Goal: Information Seeking & Learning: Learn about a topic

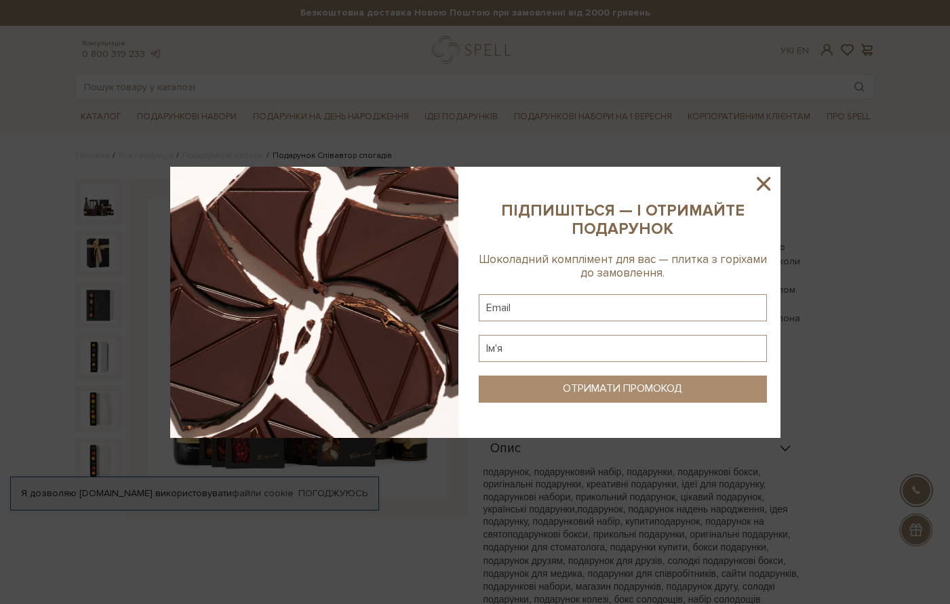
click at [760, 186] on icon at bounding box center [764, 184] width 14 height 14
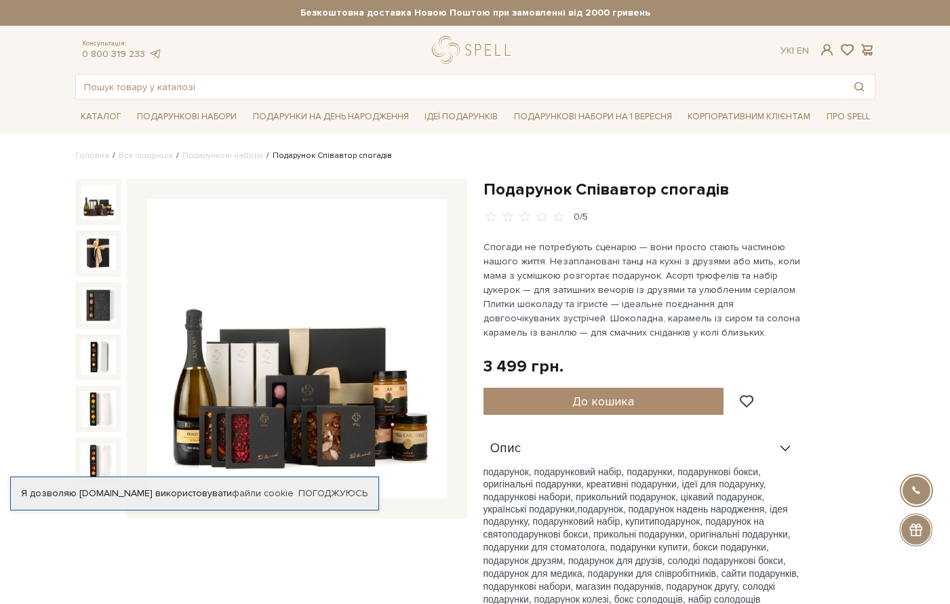
click at [98, 203] on img at bounding box center [98, 201] width 35 height 35
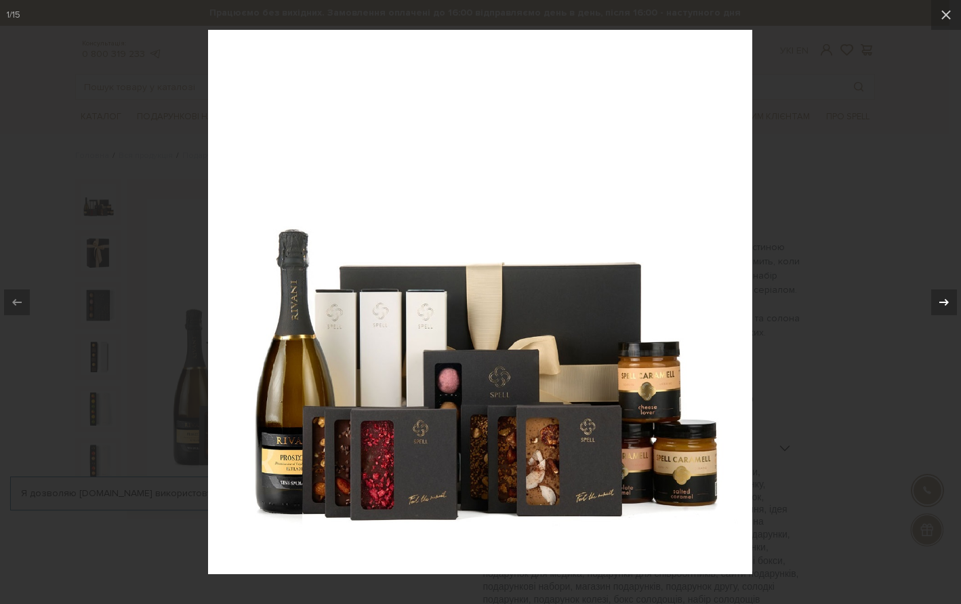
click at [935, 303] on div at bounding box center [945, 303] width 26 height 26
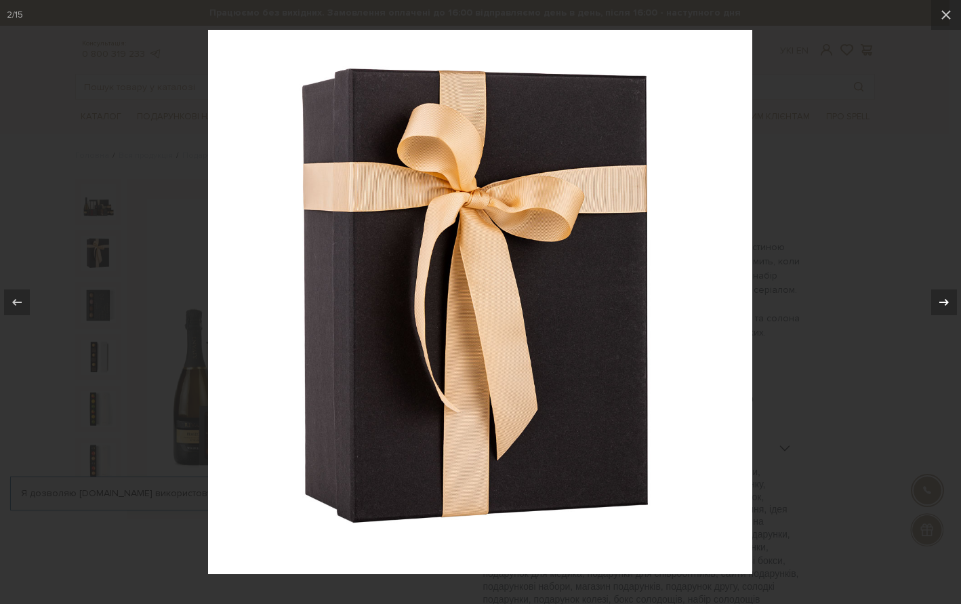
click at [935, 303] on div at bounding box center [945, 303] width 26 height 26
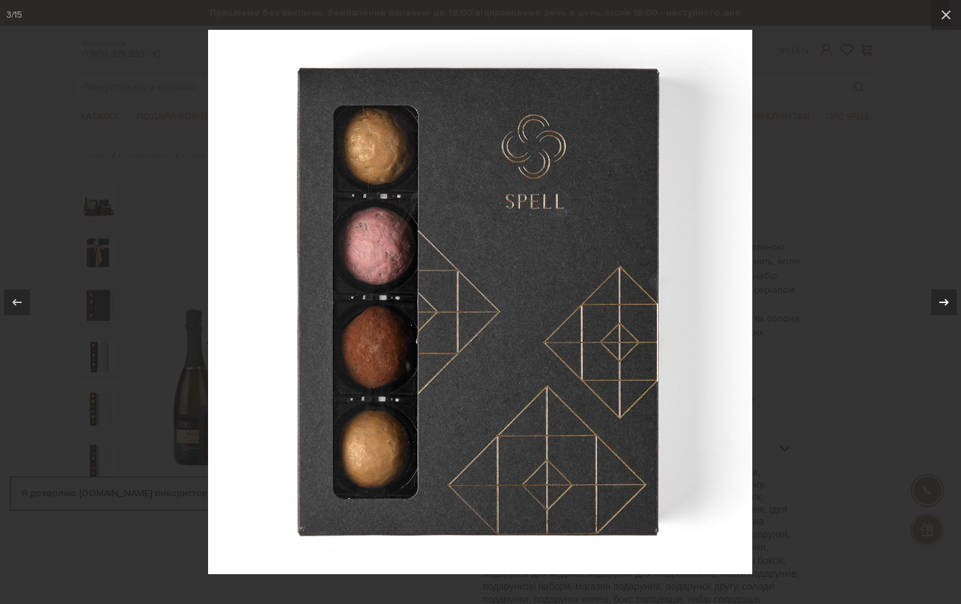
click at [935, 303] on div at bounding box center [945, 303] width 26 height 26
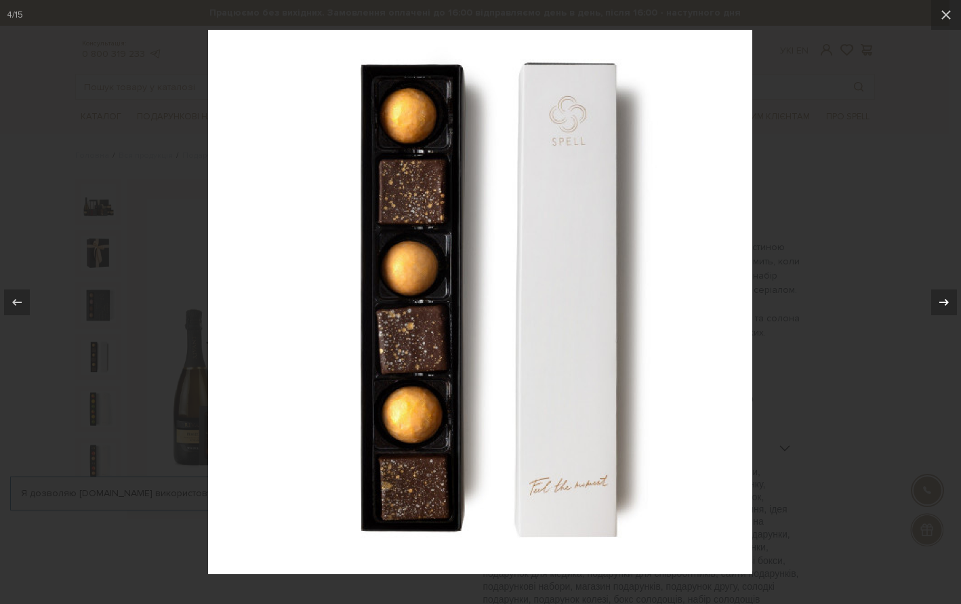
click at [935, 304] on div at bounding box center [945, 303] width 26 height 26
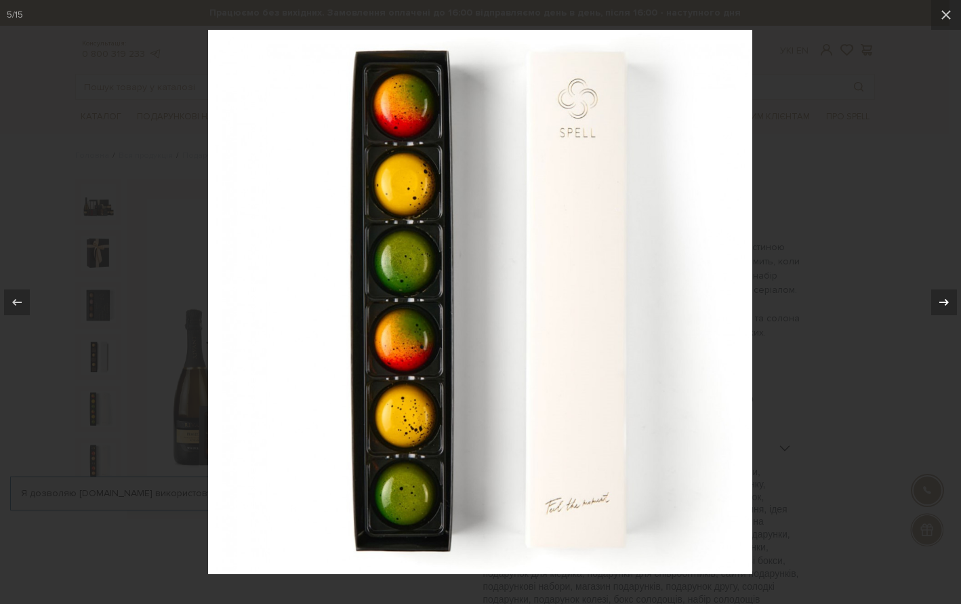
click at [935, 304] on div at bounding box center [945, 303] width 26 height 26
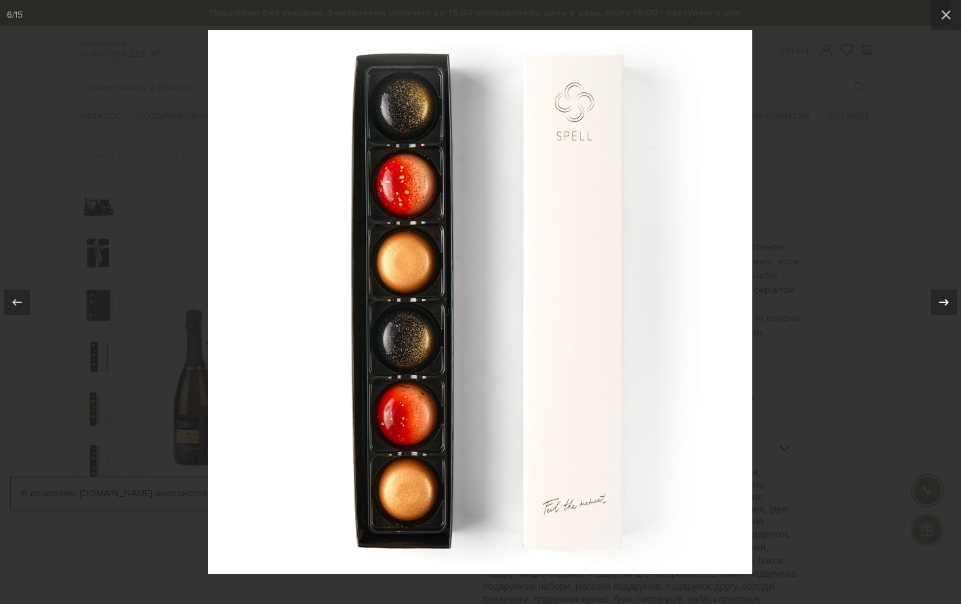
click at [935, 304] on div at bounding box center [945, 303] width 26 height 26
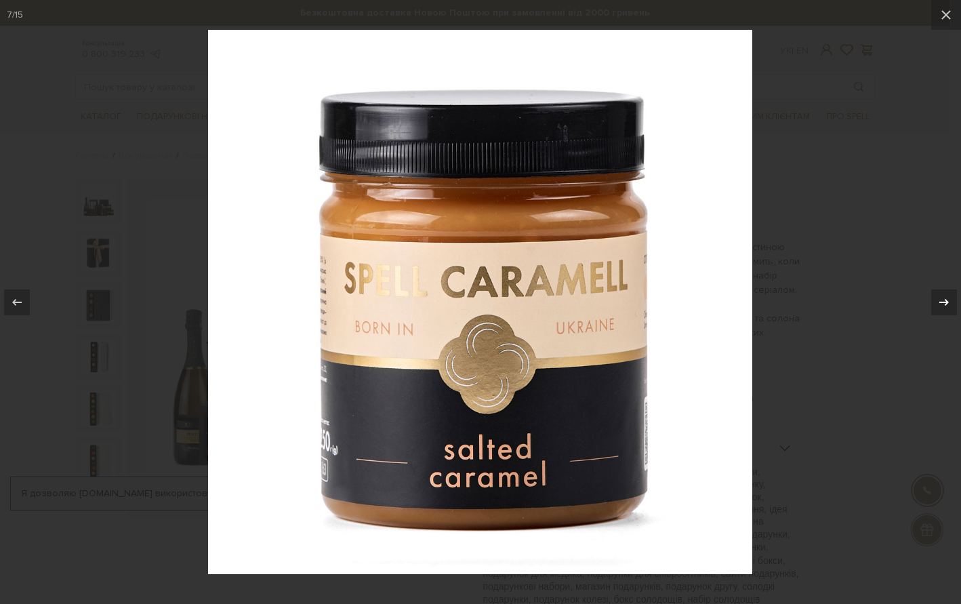
click at [935, 304] on div at bounding box center [945, 303] width 26 height 26
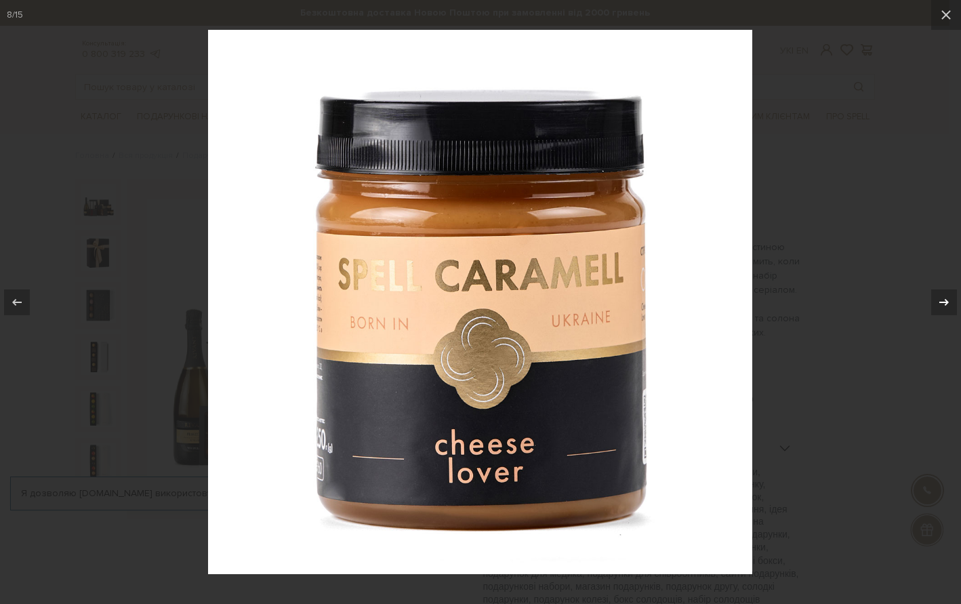
click at [935, 304] on div at bounding box center [945, 303] width 26 height 26
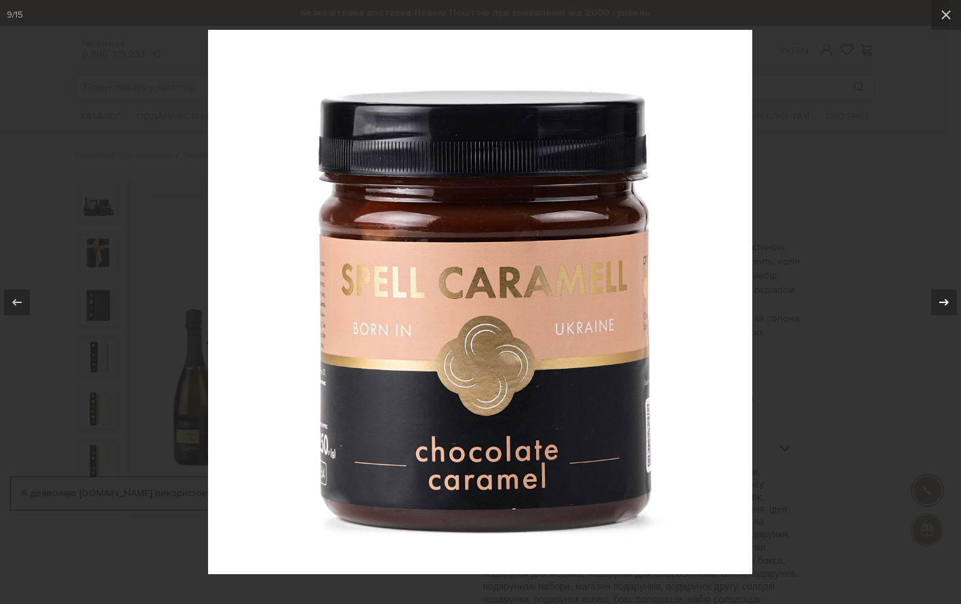
click at [935, 304] on div at bounding box center [945, 303] width 26 height 26
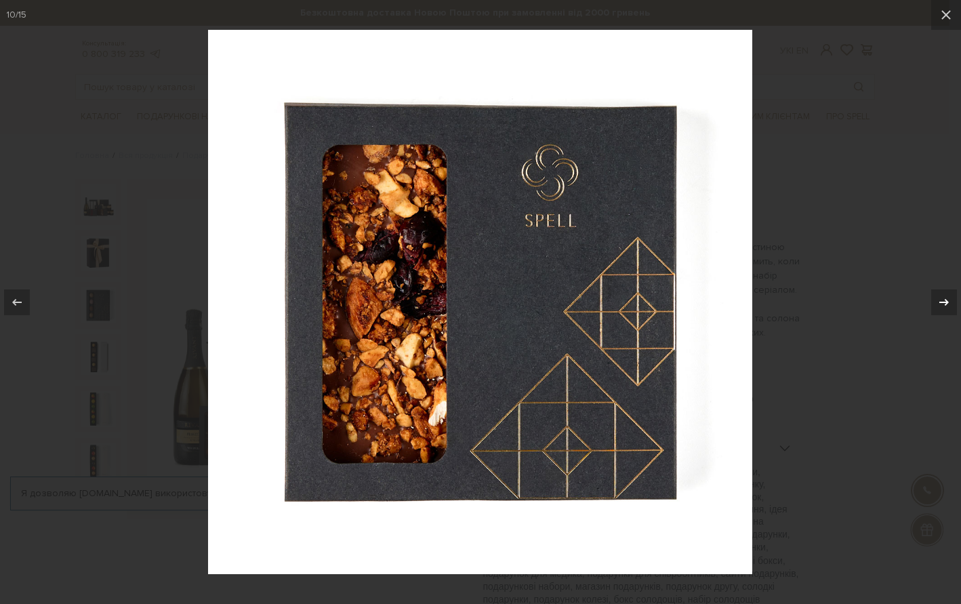
click at [935, 304] on div at bounding box center [945, 303] width 26 height 26
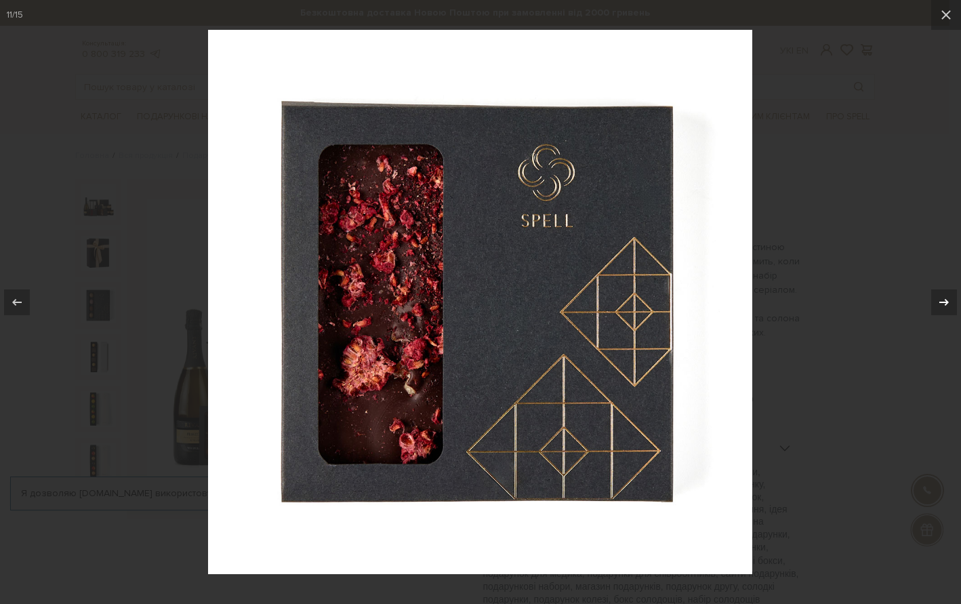
click at [935, 304] on div at bounding box center [945, 303] width 26 height 26
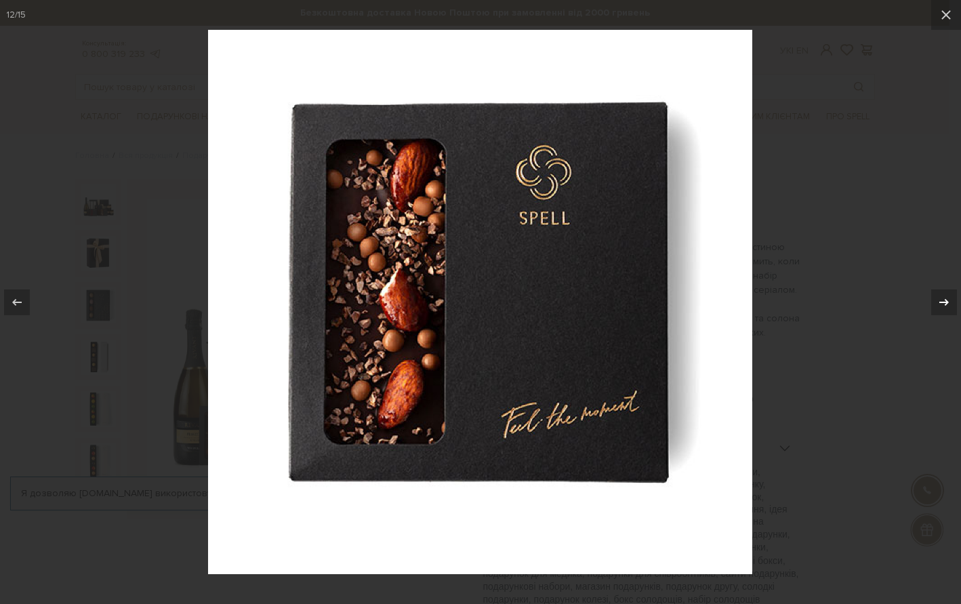
click at [935, 304] on div at bounding box center [945, 303] width 26 height 26
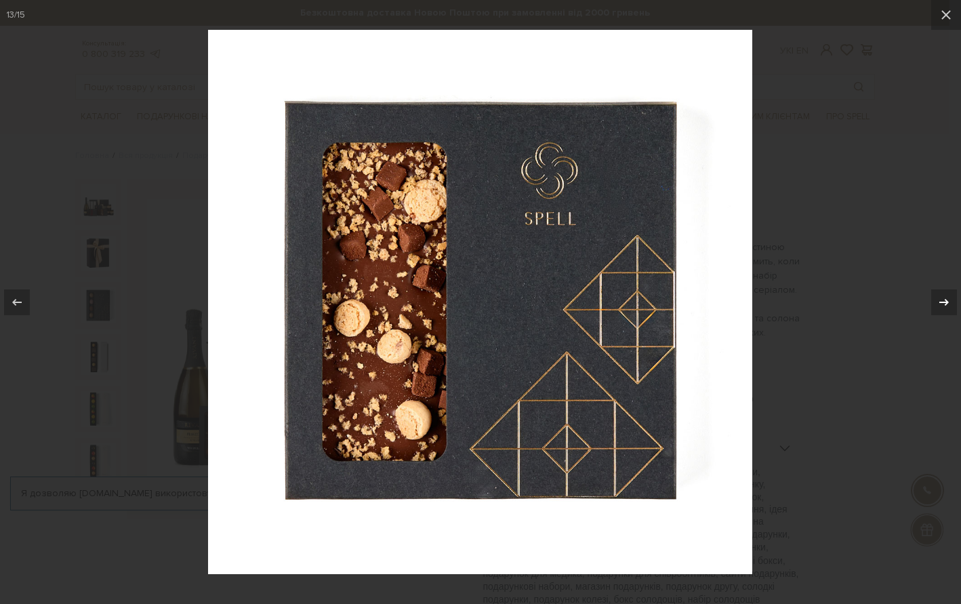
click at [935, 304] on div at bounding box center [945, 303] width 26 height 26
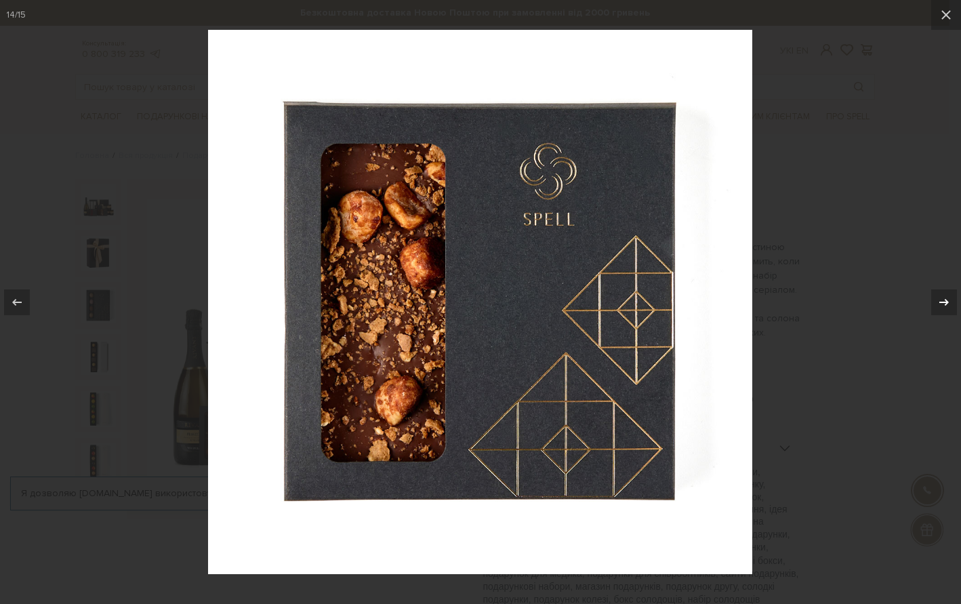
click at [935, 304] on div at bounding box center [945, 303] width 26 height 26
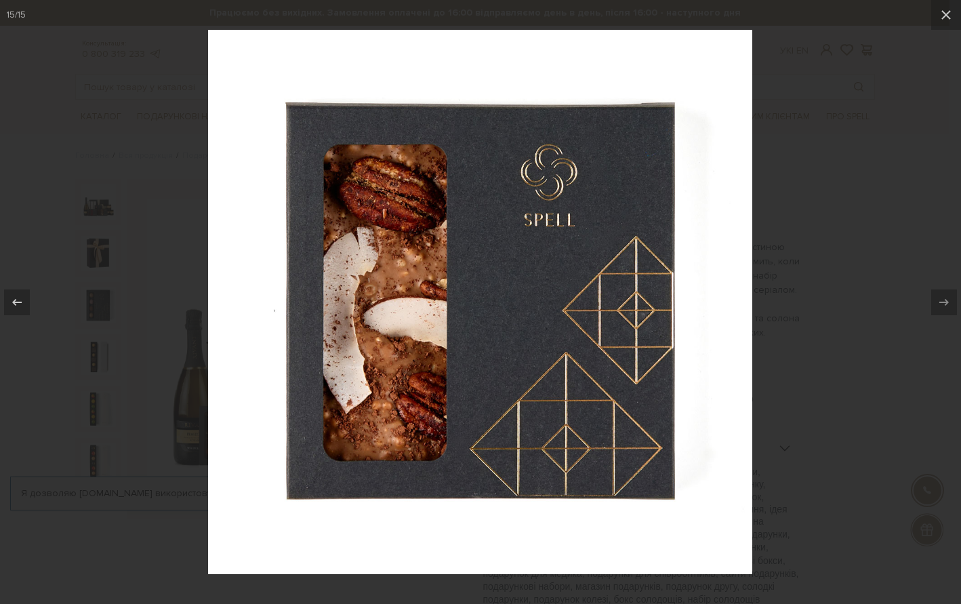
click at [935, 304] on div at bounding box center [945, 303] width 26 height 26
click at [949, 16] on icon at bounding box center [946, 15] width 16 height 16
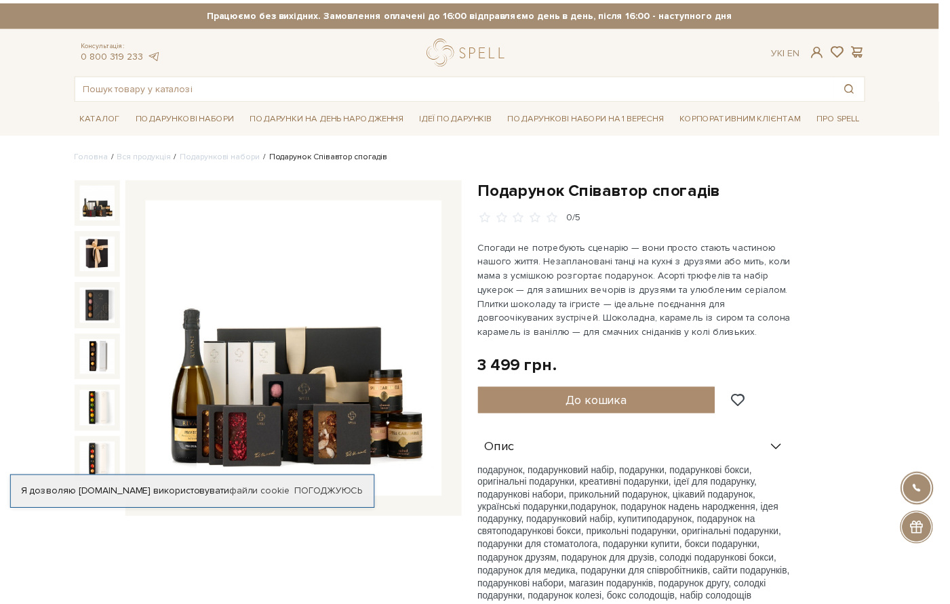
scroll to position [401, 0]
